Goal: Task Accomplishment & Management: Manage account settings

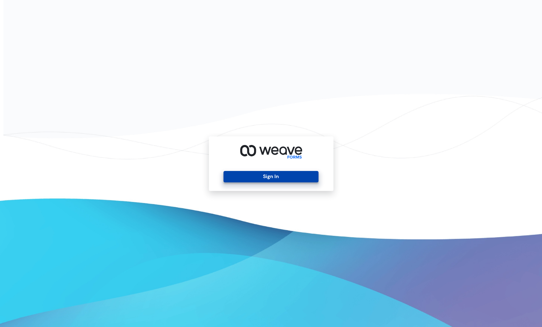
click at [258, 179] on button "Sign In" at bounding box center [270, 176] width 95 height 11
